Goal: Communication & Community: Connect with others

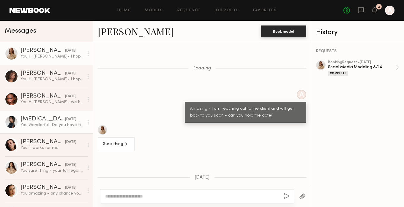
scroll to position [579, 0]
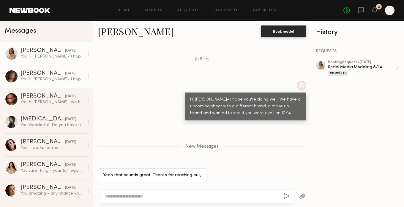
click at [54, 82] on div "You: Hi Chloe- I hope you're well! I have a shoot coming up for a makeup brand …" at bounding box center [51, 80] width 63 height 6
click at [34, 77] on div "Chloe B." at bounding box center [42, 74] width 45 height 6
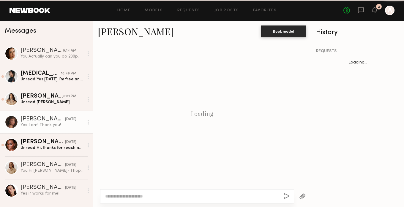
scroll to position [532, 0]
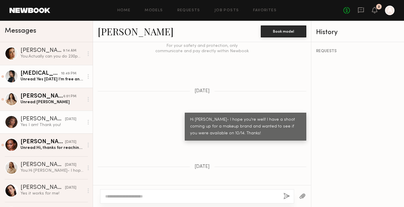
click at [48, 79] on div "Unread: Yes Wednesday I’m free any time" at bounding box center [51, 80] width 63 height 6
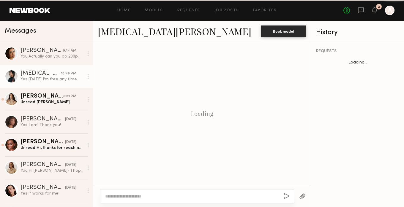
scroll to position [370, 0]
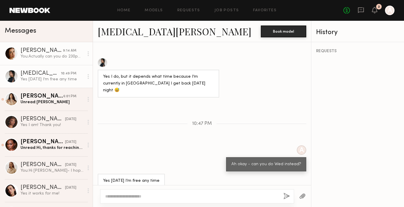
click at [62, 64] on link "Jasmine G. 9:14 AM You: Actually can you do 230pm today?" at bounding box center [46, 53] width 93 height 23
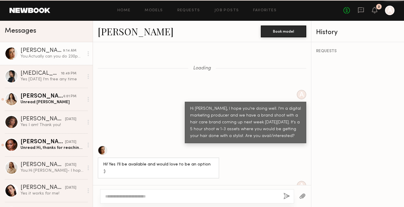
scroll to position [494, 0]
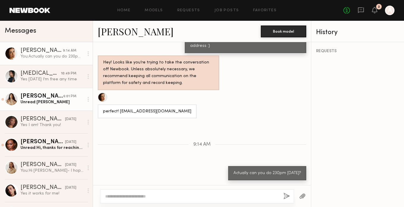
click at [35, 99] on div "Jenn L." at bounding box center [41, 97] width 43 height 6
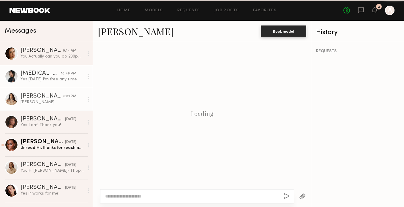
scroll to position [438, 0]
click at [39, 83] on link "Kyra S. 10:49 PM Yes Wednesday I’m free any time" at bounding box center [46, 76] width 93 height 23
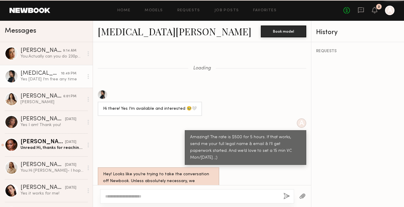
scroll to position [370, 0]
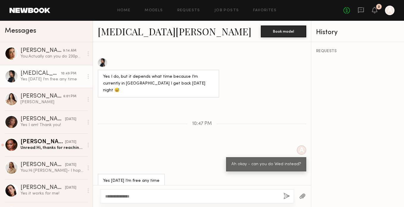
type textarea "**********"
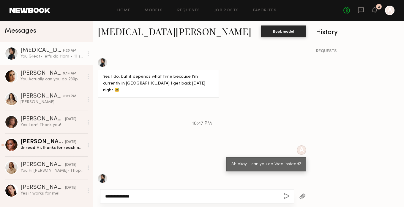
scroll to position [489, 0]
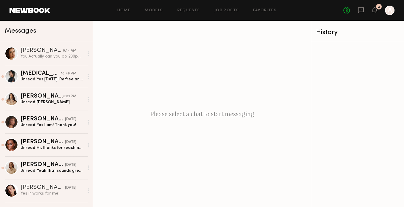
click at [56, 119] on div "[PERSON_NAME]" at bounding box center [42, 119] width 45 height 6
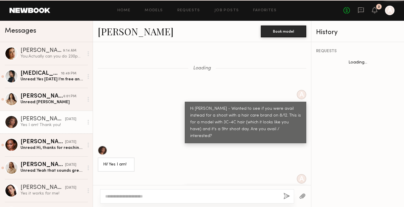
scroll to position [532, 0]
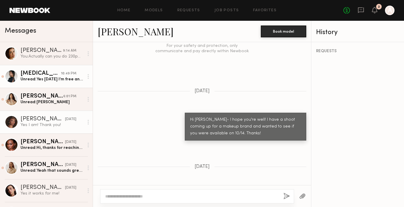
click at [56, 74] on div "[MEDICAL_DATA][PERSON_NAME]" at bounding box center [40, 74] width 40 height 6
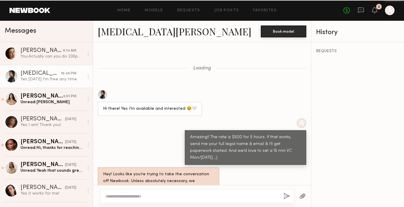
scroll to position [370, 0]
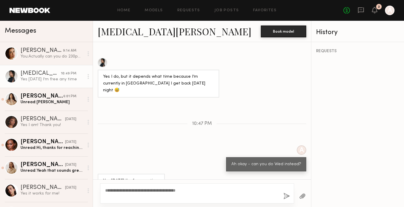
type textarea "**********"
click at [286, 198] on button "button" at bounding box center [286, 196] width 7 height 7
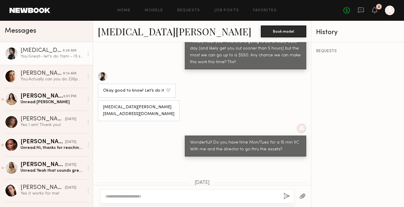
scroll to position [225, 0]
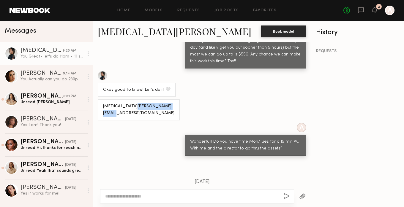
drag, startPoint x: 152, startPoint y: 112, endPoint x: 101, endPoint y: 111, distance: 50.8
click at [101, 111] on div "Kyra Santoro Ksantoro239@gmail.com" at bounding box center [139, 110] width 82 height 21
copy div "Ksantoro239@gmail.com"
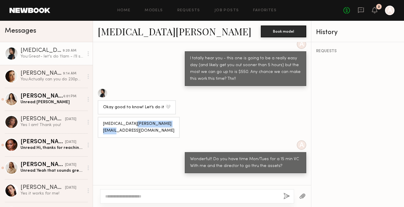
scroll to position [203, 0]
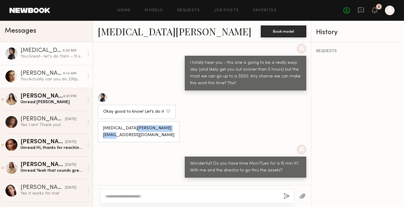
click at [57, 80] on div "You: Actually can you do 230pm today?" at bounding box center [51, 80] width 63 height 6
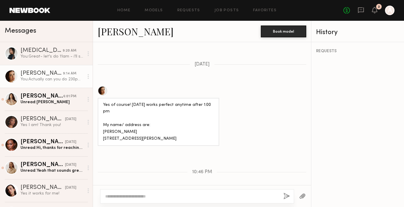
scroll to position [835, 0]
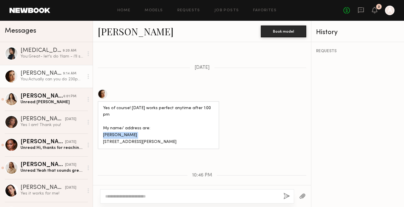
drag, startPoint x: 141, startPoint y: 117, endPoint x: 100, endPoint y: 117, distance: 40.1
click at [100, 117] on div "Yes of course! Monday works perfect anytime after 1:00 pm My name/ address are:…" at bounding box center [159, 125] width 122 height 48
copy div "Jasmine Gritton"
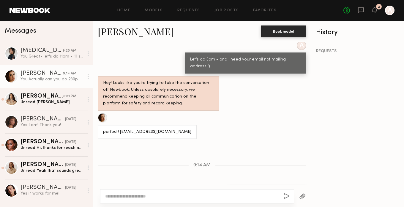
scroll to position [1006, 0]
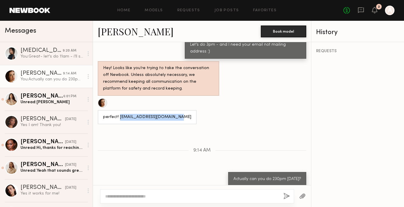
drag, startPoint x: 173, startPoint y: 113, endPoint x: 118, endPoint y: 113, distance: 54.7
click at [119, 113] on div "perfect! Jasminelgritton@gmail.com" at bounding box center [147, 117] width 99 height 14
copy div "Jasminelgritton@gmail.com"
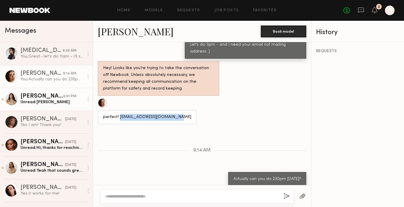
click at [31, 98] on div "Jenn L." at bounding box center [41, 97] width 43 height 6
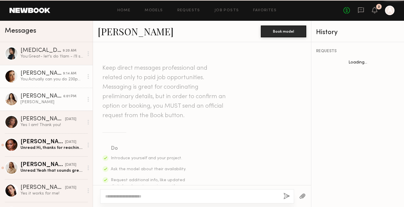
scroll to position [438, 0]
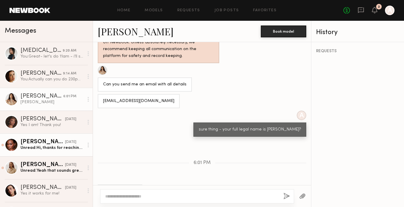
click at [35, 149] on div "Unread: Hi, thanks for reaching out. Do you have the time frame?" at bounding box center [51, 148] width 63 height 6
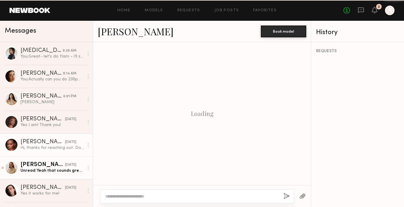
scroll to position [772, 0]
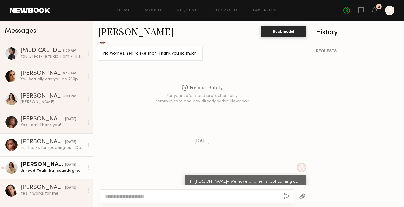
click at [42, 167] on div "Sarah K." at bounding box center [42, 165] width 45 height 6
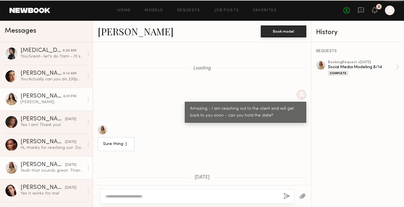
scroll to position [534, 0]
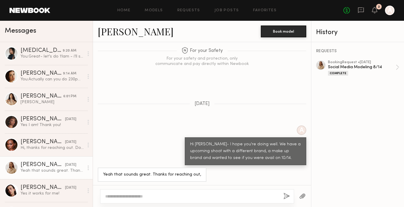
click at [37, 8] on link at bounding box center [30, 10] width 41 height 5
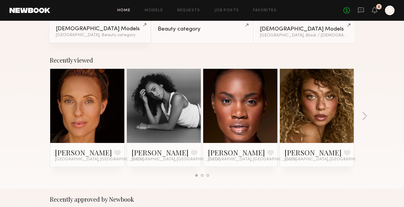
scroll to position [66, 0]
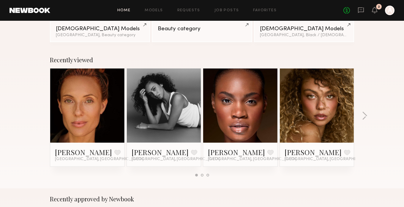
click at [313, 123] on link at bounding box center [317, 106] width 36 height 74
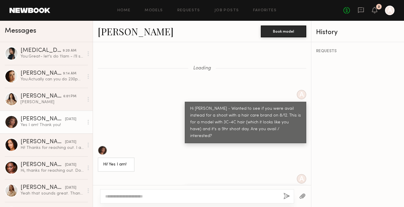
scroll to position [532, 0]
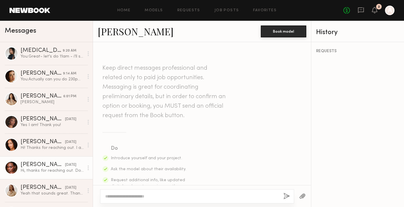
scroll to position [772, 0]
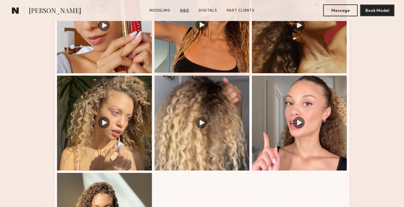
scroll to position [670, 0]
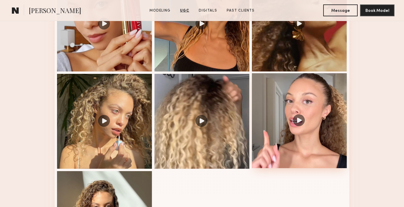
click at [274, 94] on div at bounding box center [299, 120] width 95 height 95
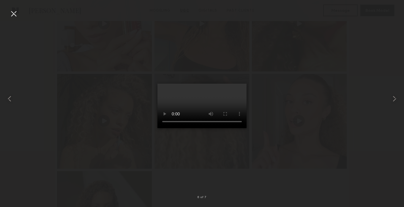
click at [12, 17] on div at bounding box center [14, 14] width 10 height 10
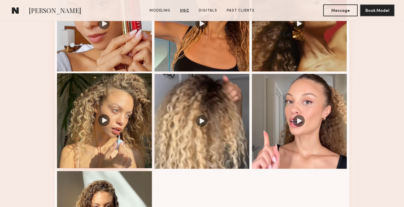
click at [118, 102] on div at bounding box center [104, 120] width 95 height 95
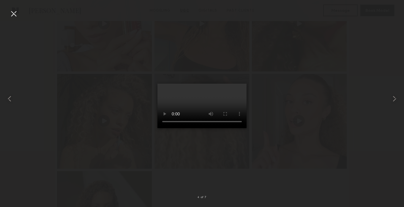
click at [15, 13] on div at bounding box center [14, 14] width 10 height 10
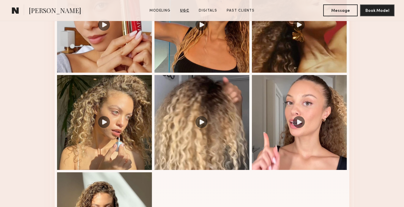
scroll to position [644, 0]
